Goal: Browse casually: Explore the website without a specific task or goal

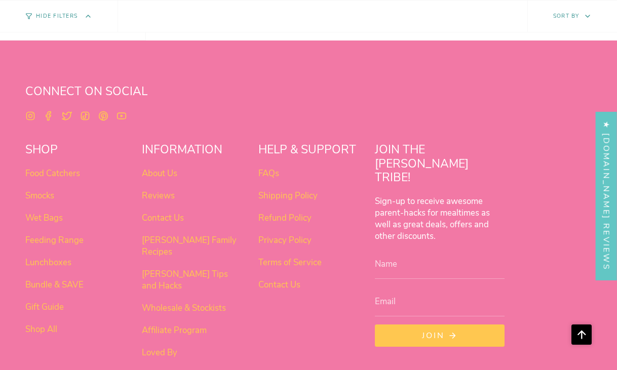
scroll to position [831, 0]
